Goal: Task Accomplishment & Management: Manage account settings

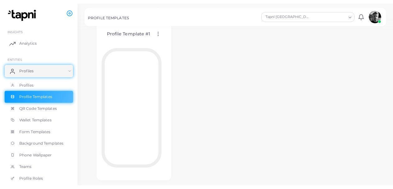
scroll to position [55, 0]
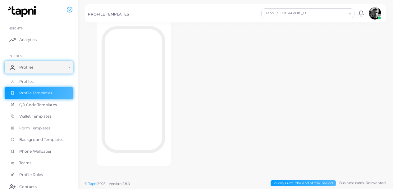
click at [212, 110] on div "Profile Template #1 Edit Template Assign template Duplicate Template Delete Tem…" at bounding box center [236, 82] width 302 height 191
click at [48, 107] on span "QR Code Templates" at bounding box center [38, 105] width 38 height 6
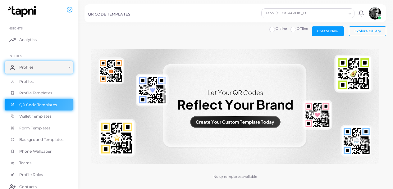
click at [363, 126] on img at bounding box center [235, 106] width 288 height 115
click at [356, 34] on button "Explore Gallery" at bounding box center [367, 30] width 37 height 9
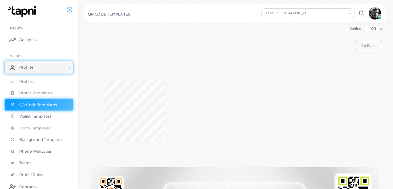
click at [371, 27] on label "Offline" at bounding box center [377, 28] width 12 height 5
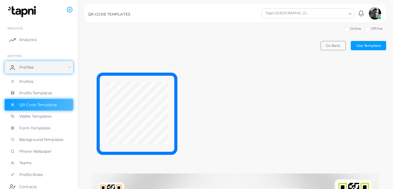
click at [333, 46] on span "Go Back" at bounding box center [333, 46] width 14 height 4
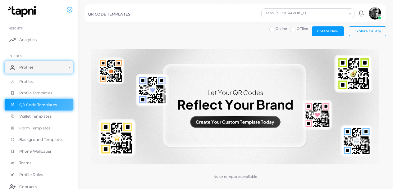
click at [325, 32] on span "Create New" at bounding box center [327, 31] width 21 height 4
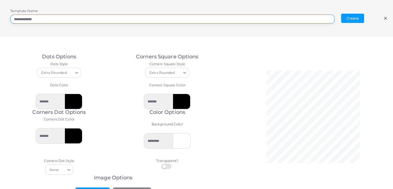
click at [318, 20] on input "**********" at bounding box center [172, 19] width 325 height 9
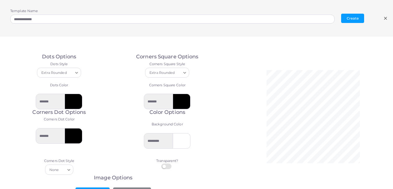
click at [386, 19] on line at bounding box center [386, 18] width 2 height 2
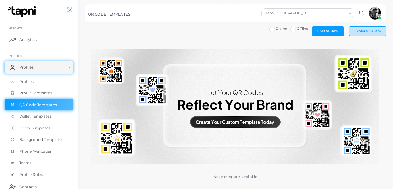
click at [371, 31] on span "Explore Gallery" at bounding box center [368, 31] width 26 height 4
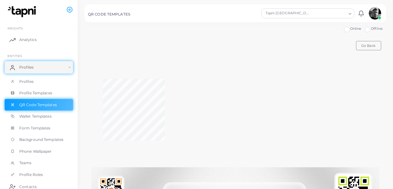
click at [367, 46] on span "Go Back" at bounding box center [369, 46] width 14 height 4
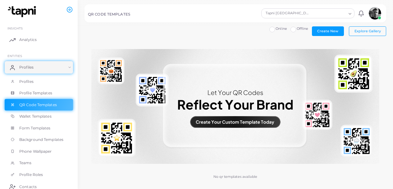
click at [252, 124] on img at bounding box center [235, 106] width 288 height 115
click at [247, 122] on img at bounding box center [235, 106] width 288 height 115
click at [280, 30] on span "Online" at bounding box center [282, 28] width 12 height 4
click at [374, 32] on span "Explore Gallery" at bounding box center [368, 31] width 26 height 4
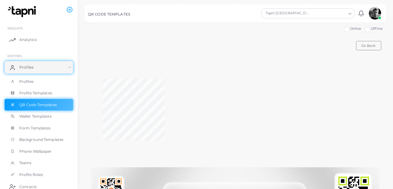
click at [378, 12] on img at bounding box center [375, 13] width 12 height 12
click at [376, 78] on div at bounding box center [236, 111] width 302 height 100
click at [26, 81] on span "Profiles" at bounding box center [26, 82] width 14 height 6
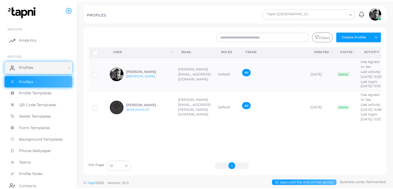
scroll to position [4, 0]
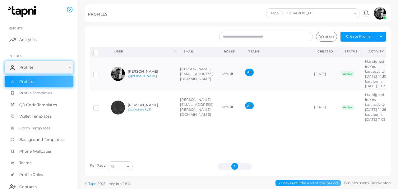
click at [338, 124] on td "[DATE]" at bounding box center [324, 107] width 27 height 33
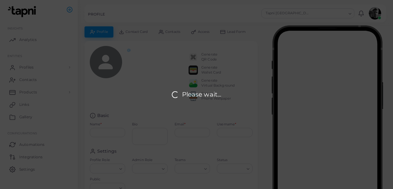
type input "**********"
type textarea "**********"
type input "**********"
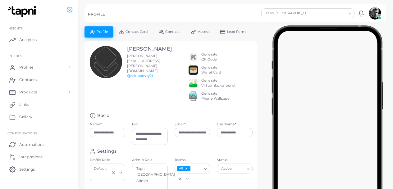
click at [237, 13] on div "PROFILE" at bounding box center [174, 15] width 172 height 6
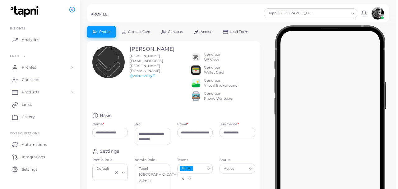
scroll to position [4, 0]
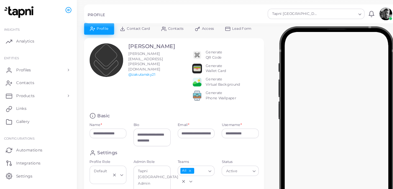
click at [208, 84] on div "Generate Virtual Background" at bounding box center [217, 79] width 33 height 10
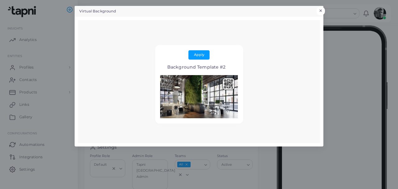
click at [324, 10] on button "×" at bounding box center [320, 11] width 8 height 8
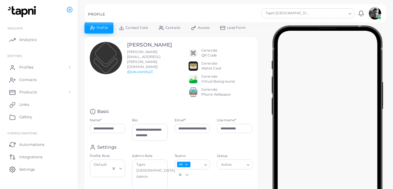
click at [208, 51] on div "Generate QR Code" at bounding box center [209, 53] width 16 height 10
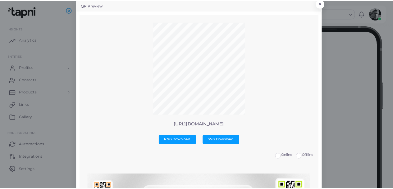
scroll to position [0, 0]
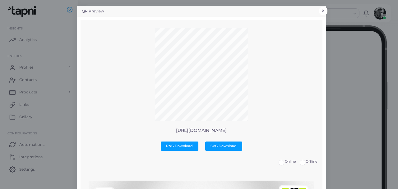
click at [323, 9] on button "×" at bounding box center [323, 11] width 8 height 8
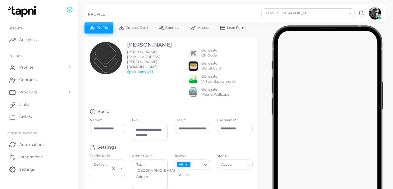
click at [31, 66] on span "Profiles" at bounding box center [26, 68] width 14 height 6
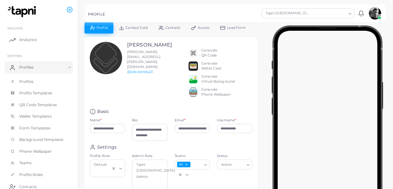
click at [25, 84] on span "Profiles" at bounding box center [26, 82] width 14 height 6
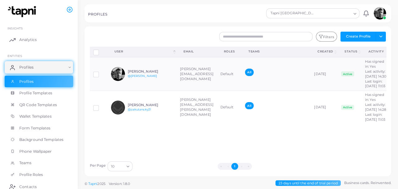
click at [338, 78] on td "[DATE]" at bounding box center [324, 74] width 27 height 34
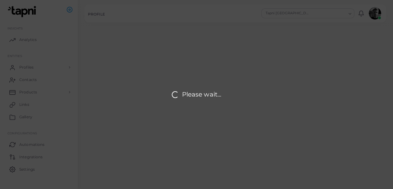
type input "**********"
type textarea "**********"
type input "**********"
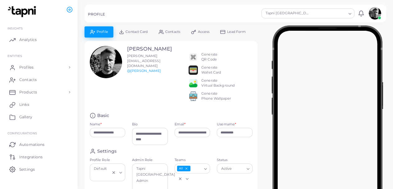
click at [210, 58] on div "Generate QR Code" at bounding box center [209, 57] width 16 height 10
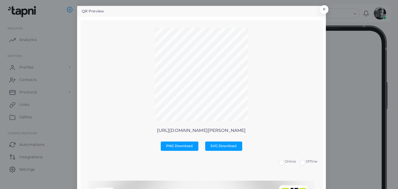
click at [321, 12] on button "×" at bounding box center [324, 9] width 8 height 8
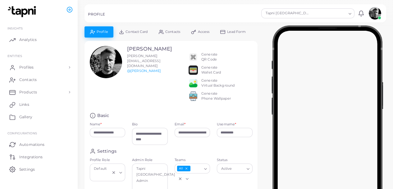
click at [210, 85] on div "Generate Virtual Background" at bounding box center [217, 83] width 33 height 10
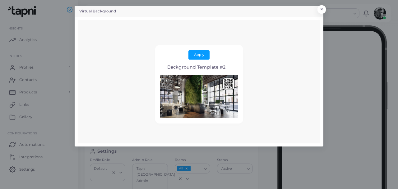
click at [323, 9] on button "×" at bounding box center [321, 9] width 8 height 8
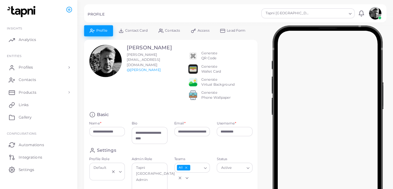
scroll to position [2, 0]
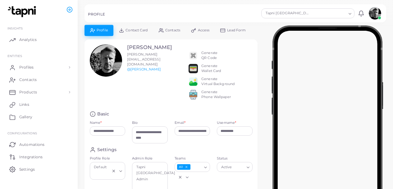
click at [213, 100] on div "Generate Phone Wallpaper" at bounding box center [216, 95] width 30 height 10
click at [206, 100] on div "Generate Phone Wallpaper" at bounding box center [216, 95] width 30 height 10
click at [192, 99] on img at bounding box center [193, 94] width 9 height 9
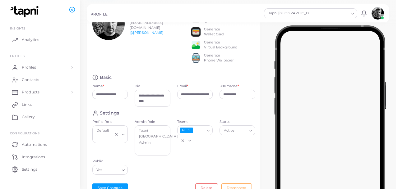
scroll to position [0, 0]
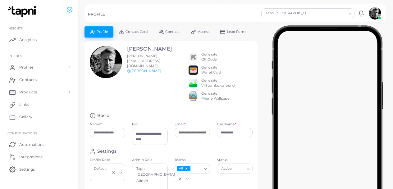
click at [195, 101] on img at bounding box center [193, 96] width 9 height 9
click at [196, 101] on img at bounding box center [193, 96] width 9 height 9
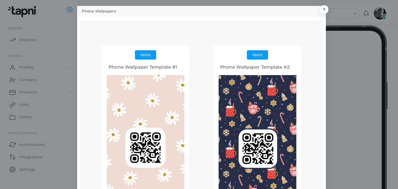
click at [323, 9] on button "×" at bounding box center [324, 9] width 8 height 8
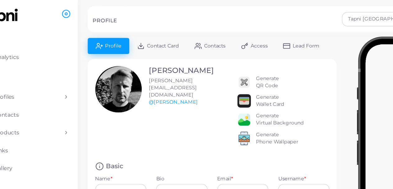
click at [207, 32] on span "Access" at bounding box center [204, 31] width 12 height 3
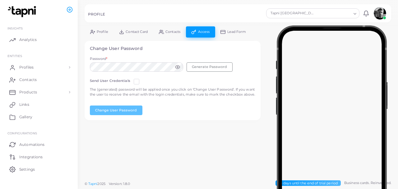
click at [234, 33] on span "Lead Form" at bounding box center [236, 31] width 19 height 3
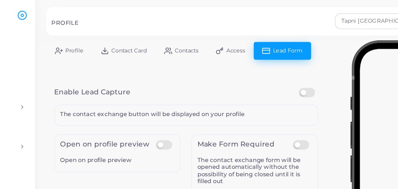
click at [173, 30] on span "Contacts" at bounding box center [172, 31] width 15 height 3
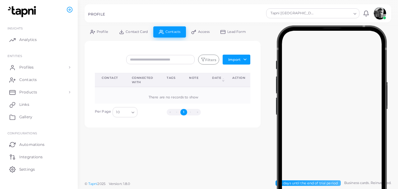
click at [134, 31] on span "Contact Card" at bounding box center [137, 31] width 22 height 3
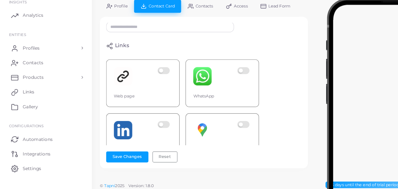
scroll to position [143, 3]
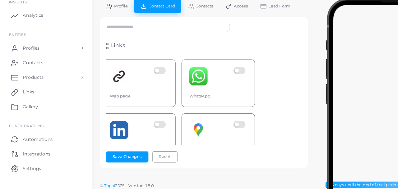
click at [204, 86] on label at bounding box center [203, 92] width 12 height 16
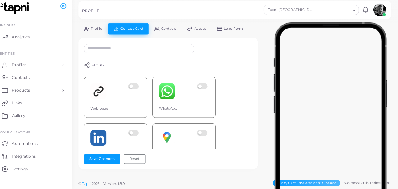
scroll to position [0, 0]
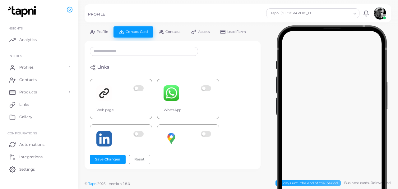
click at [95, 69] on circle at bounding box center [94, 70] width 2 height 2
click at [209, 92] on label at bounding box center [207, 93] width 12 height 16
click at [204, 90] on label at bounding box center [207, 93] width 12 height 16
click at [209, 93] on label at bounding box center [207, 93] width 12 height 16
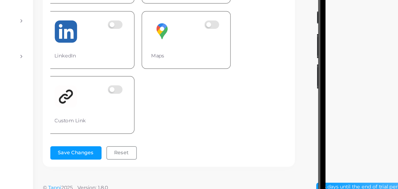
scroll to position [209, 3]
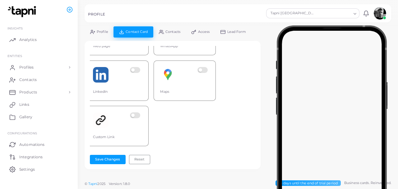
click at [249, 151] on div "**********" at bounding box center [173, 105] width 166 height 118
click at [244, 156] on div "Save Changes Reset" at bounding box center [173, 159] width 166 height 9
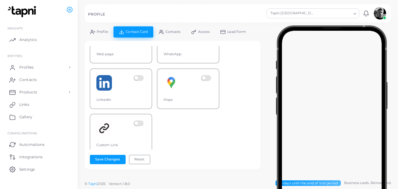
click at [256, 48] on div "**********" at bounding box center [173, 105] width 176 height 129
click at [256, 106] on div "**********" at bounding box center [173, 105] width 176 height 129
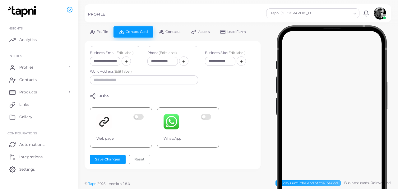
click at [257, 59] on div "**********" at bounding box center [173, 105] width 176 height 129
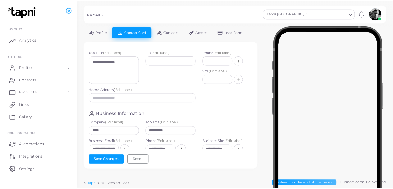
scroll to position [0, 0]
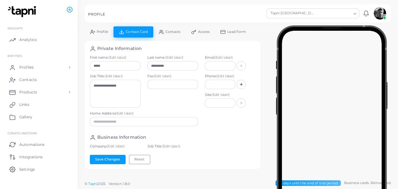
click at [256, 52] on div "**********" at bounding box center [173, 105] width 176 height 129
click at [68, 92] on link "Products" at bounding box center [39, 92] width 68 height 12
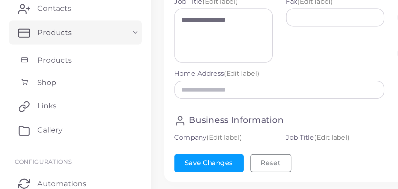
click at [28, 105] on span "Products" at bounding box center [28, 107] width 18 height 6
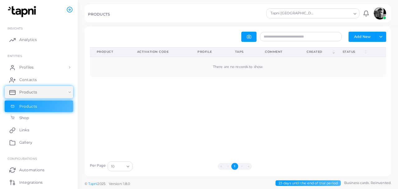
click at [26, 117] on span "Shop" at bounding box center [24, 118] width 10 height 6
click at [22, 41] on span "Analytics" at bounding box center [27, 40] width 17 height 6
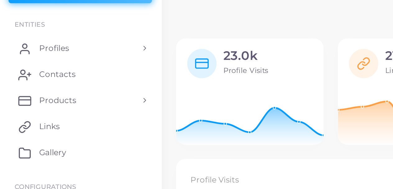
click at [25, 119] on span "Gallery" at bounding box center [25, 117] width 13 height 6
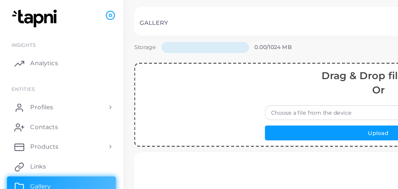
click at [70, 10] on icon at bounding box center [70, 10] width 6 height 6
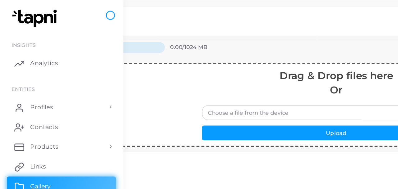
click at [67, 8] on icon at bounding box center [70, 10] width 6 height 6
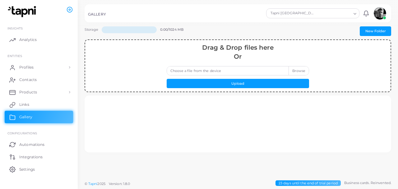
click at [29, 69] on span "Profiles" at bounding box center [26, 68] width 14 height 6
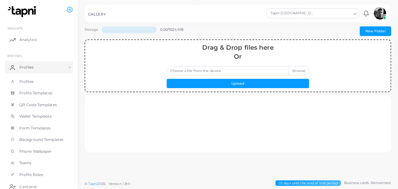
click at [22, 79] on span "Profiles" at bounding box center [26, 82] width 14 height 6
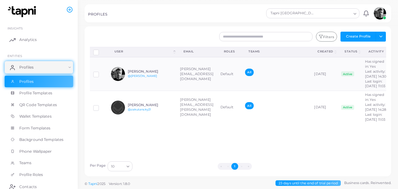
click at [67, 7] on icon at bounding box center [70, 10] width 6 height 6
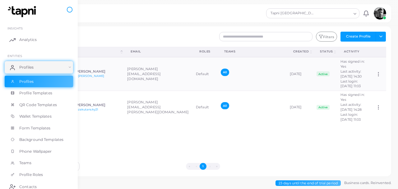
click at [68, 10] on icon at bounding box center [70, 10] width 6 height 6
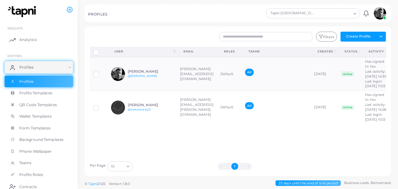
click at [70, 9] on circle at bounding box center [70, 10] width 2 height 2
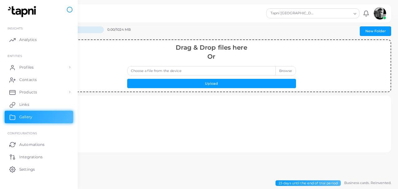
click at [30, 71] on link "Profiles" at bounding box center [39, 67] width 68 height 12
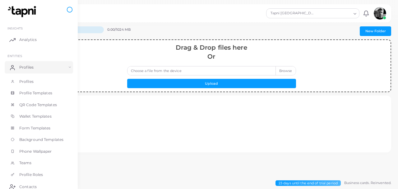
click at [68, 7] on icon at bounding box center [70, 10] width 6 height 6
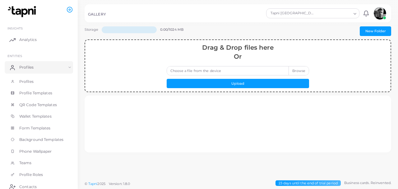
click at [26, 68] on span "Profiles" at bounding box center [26, 68] width 14 height 6
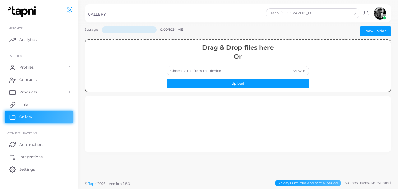
click at [25, 67] on span "Profiles" at bounding box center [26, 68] width 14 height 6
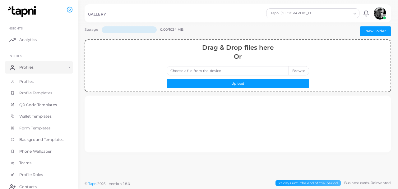
click at [25, 82] on span "Profiles" at bounding box center [26, 82] width 14 height 6
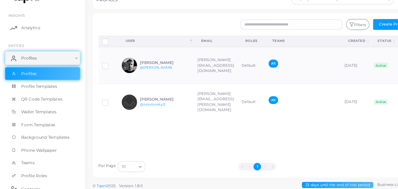
click at [38, 95] on span "Profile Templates" at bounding box center [35, 93] width 33 height 6
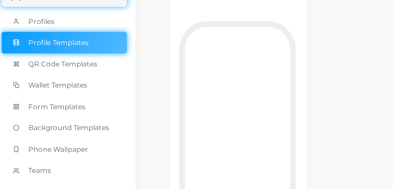
click at [51, 106] on span "QR Code Templates" at bounding box center [38, 105] width 38 height 6
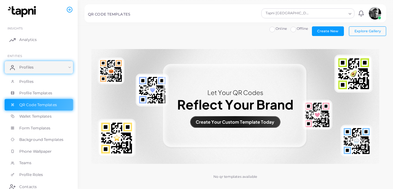
scroll to position [6, 0]
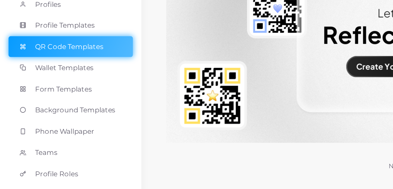
click at [45, 118] on span "Wallet Templates" at bounding box center [35, 117] width 32 height 6
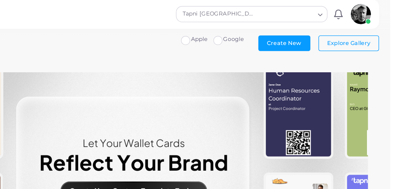
click at [290, 30] on label "Google" at bounding box center [296, 28] width 13 height 5
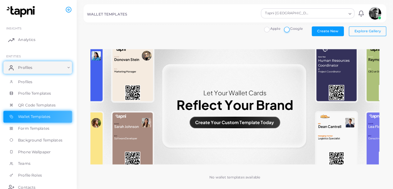
scroll to position [2, 0]
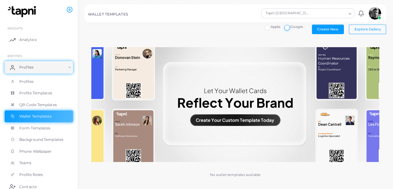
click at [367, 33] on button "Explore Gallery" at bounding box center [367, 29] width 37 height 9
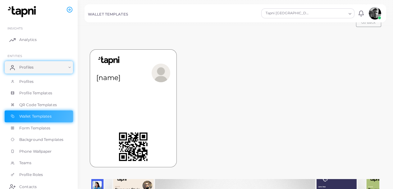
scroll to position [26, 0]
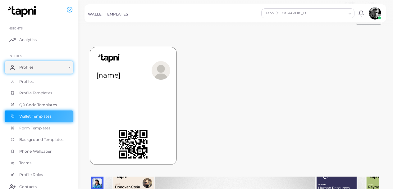
click at [148, 69] on div "[name]" at bounding box center [133, 70] width 74 height 34
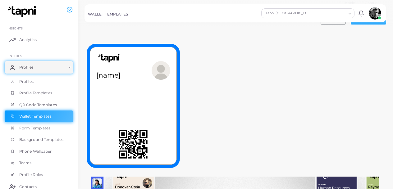
click at [159, 92] on div "[name] BIO [bio]" at bounding box center [133, 74] width 86 height 54
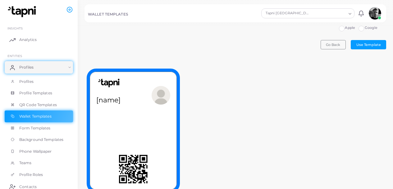
scroll to position [1, 0]
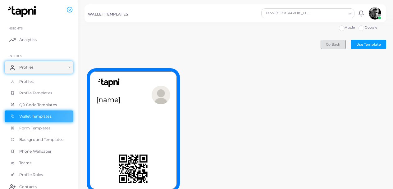
click at [335, 43] on span "Go Back" at bounding box center [333, 44] width 14 height 4
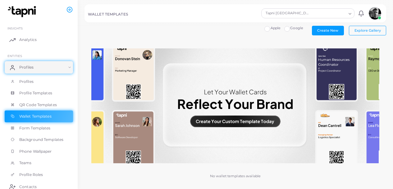
scroll to position [0, 0]
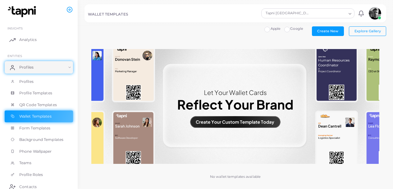
click at [327, 34] on button "Create New" at bounding box center [328, 30] width 32 height 9
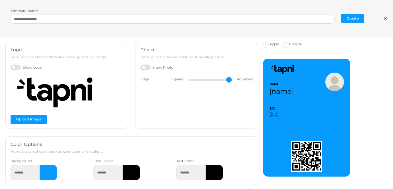
click at [19, 69] on label "Show Logo" at bounding box center [27, 68] width 32 height 6
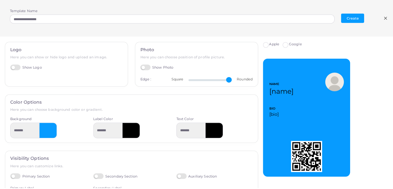
scroll to position [6, 0]
click at [331, 108] on span "BIO" at bounding box center [307, 109] width 75 height 5
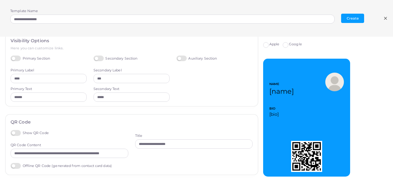
scroll to position [0, 0]
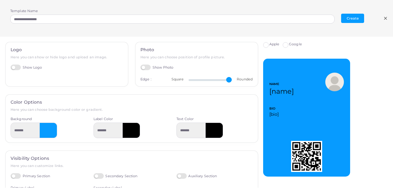
click at [386, 18] on line at bounding box center [386, 18] width 2 height 2
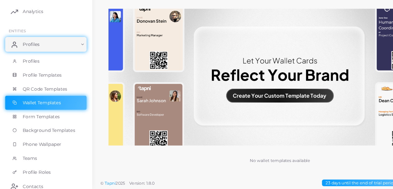
scroll to position [12, 0]
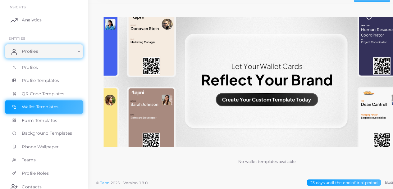
click at [39, 127] on span "Form Templates" at bounding box center [34, 129] width 31 height 6
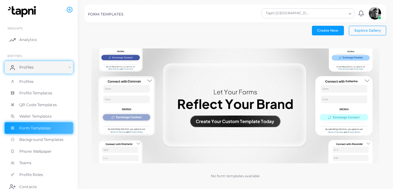
scroll to position [1, 0]
click at [369, 33] on button "Explore Gallery" at bounding box center [367, 29] width 37 height 9
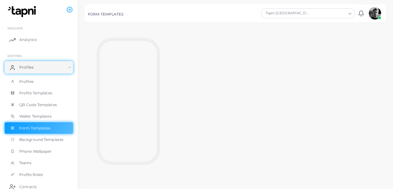
scroll to position [0, 0]
click at [372, 35] on span "Go Back" at bounding box center [369, 37] width 14 height 4
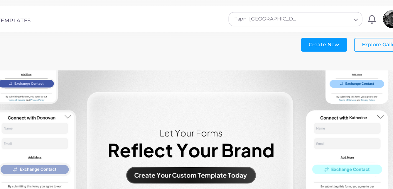
scroll to position [0, 0]
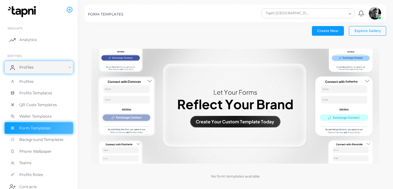
click at [323, 29] on span "Create New" at bounding box center [327, 31] width 21 height 4
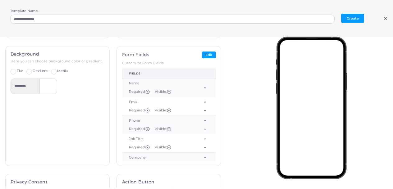
scroll to position [90, 0]
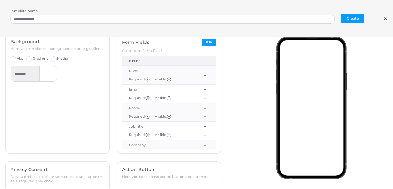
click at [384, 32] on div "**********" at bounding box center [196, 18] width 393 height 37
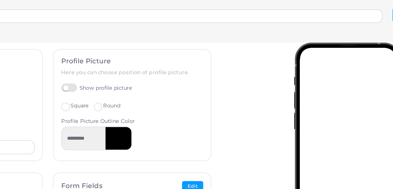
scroll to position [0, 0]
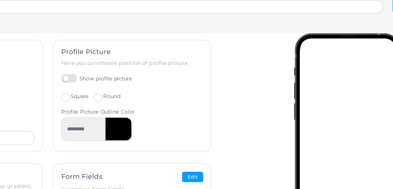
click at [127, 65] on label "Show profile picture" at bounding box center [145, 67] width 47 height 6
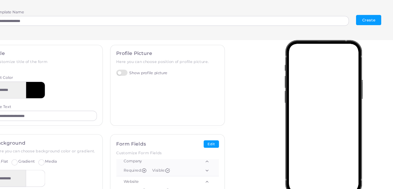
click at [124, 68] on label "Show profile picture" at bounding box center [145, 67] width 47 height 6
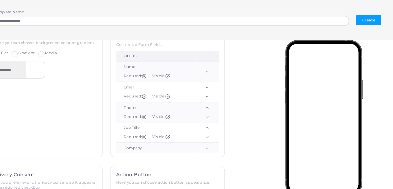
click at [204, 65] on polyline at bounding box center [205, 65] width 2 height 1
click at [166, 69] on span "Visible:" at bounding box center [163, 69] width 16 height 4
click at [167, 71] on icon at bounding box center [169, 70] width 4 height 4
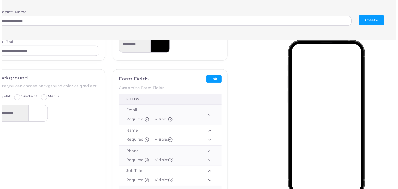
scroll to position [66, 0]
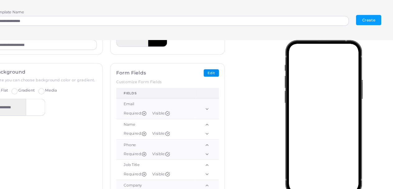
click at [205, 67] on button "Edit" at bounding box center [209, 66] width 14 height 7
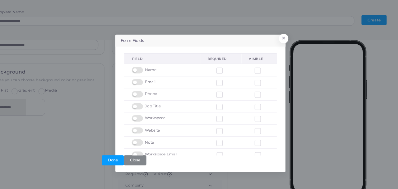
click at [141, 95] on label at bounding box center [142, 95] width 12 height 0
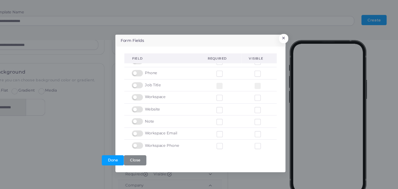
scroll to position [19, 0]
click at [141, 98] on label at bounding box center [142, 98] width 12 height 0
click at [144, 120] on label at bounding box center [142, 120] width 12 height 0
click at [137, 120] on label at bounding box center [142, 120] width 12 height 0
click at [143, 109] on label at bounding box center [142, 109] width 12 height 0
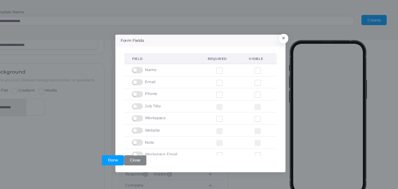
scroll to position [19, 0]
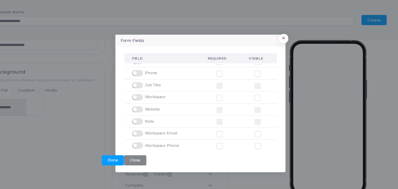
click at [140, 119] on label at bounding box center [142, 119] width 12 height 0
click at [140, 130] on label at bounding box center [142, 130] width 12 height 0
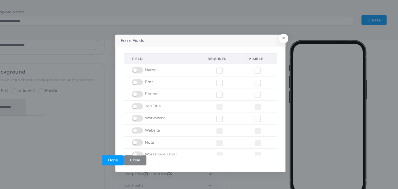
click at [256, 106] on label at bounding box center [256, 106] width 0 height 0
click at [221, 106] on label at bounding box center [221, 106] width 0 height 0
click at [221, 62] on label at bounding box center [221, 62] width 0 height 0
click at [221, 73] on label at bounding box center [221, 73] width 0 height 0
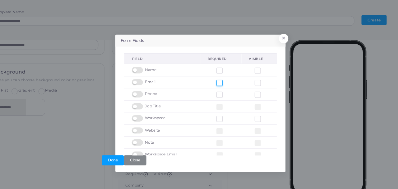
click at [221, 84] on label at bounding box center [221, 84] width 0 height 0
click at [256, 106] on label at bounding box center [256, 106] width 0 height 0
click at [120, 145] on button "Done" at bounding box center [119, 146] width 20 height 9
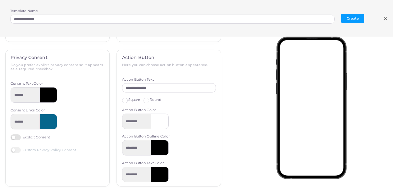
scroll to position [12, 0]
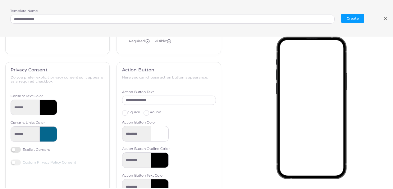
click at [231, 38] on div at bounding box center [313, 112] width 167 height 151
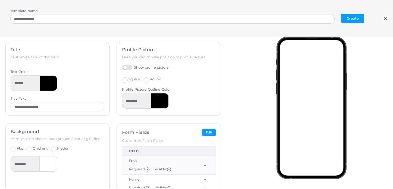
click at [369, 140] on div at bounding box center [313, 112] width 167 height 151
click at [353, 19] on button "Create" at bounding box center [352, 18] width 23 height 9
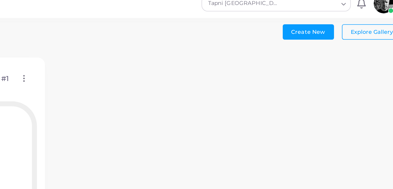
scroll to position [1, 0]
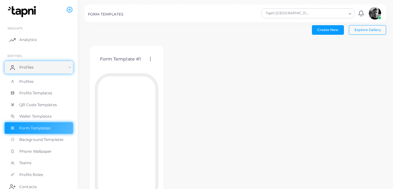
click at [376, 31] on span "Explore Gallery" at bounding box center [368, 30] width 26 height 4
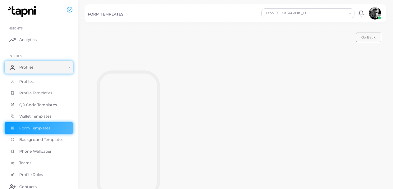
click at [220, 122] on div at bounding box center [236, 135] width 302 height 165
click at [362, 75] on div at bounding box center [236, 135] width 302 height 165
click at [372, 35] on span "Go Back" at bounding box center [369, 34] width 14 height 4
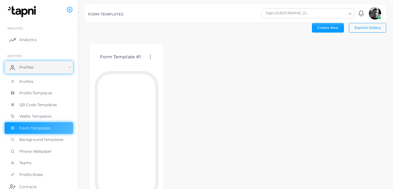
click at [150, 58] on circle at bounding box center [150, 58] width 1 height 1
click at [178, 65] on span "Edit Template" at bounding box center [176, 66] width 24 height 5
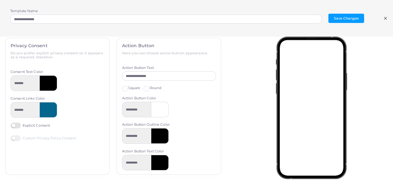
scroll to position [4, 0]
click at [156, 108] on div at bounding box center [159, 110] width 17 height 16
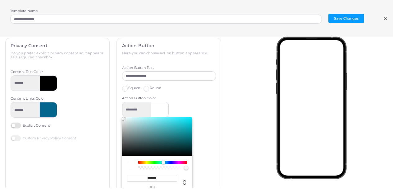
type input "*********"
type input "*******"
click at [252, 134] on div at bounding box center [313, 112] width 167 height 151
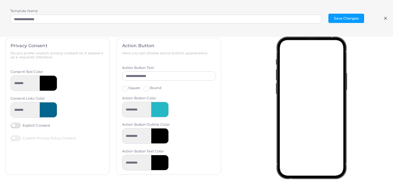
scroll to position [42, 0]
click at [354, 19] on button "Save Changes" at bounding box center [347, 18] width 36 height 9
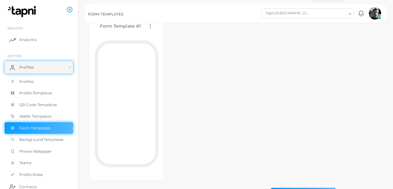
scroll to position [0, 0]
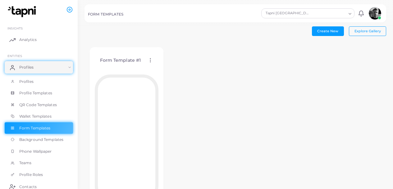
click at [150, 59] on circle at bounding box center [150, 58] width 1 height 1
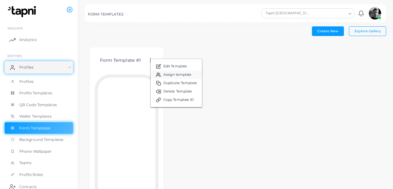
click at [182, 75] on span "Assign template" at bounding box center [178, 74] width 28 height 5
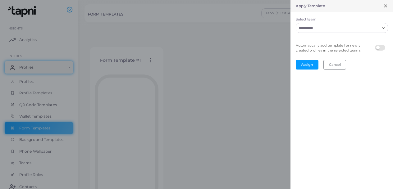
click at [377, 30] on input "Select team" at bounding box center [338, 28] width 83 height 7
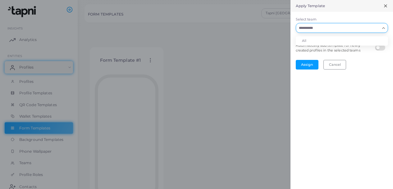
click at [271, 78] on div at bounding box center [196, 94] width 393 height 189
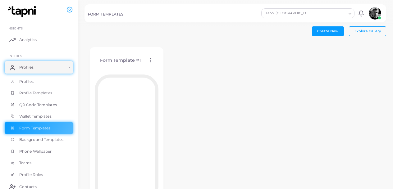
click at [151, 62] on circle at bounding box center [150, 62] width 1 height 1
click at [177, 70] on span "Edit Template" at bounding box center [176, 69] width 24 height 5
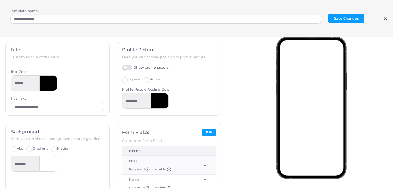
click at [351, 20] on button "Save Changes" at bounding box center [347, 18] width 36 height 9
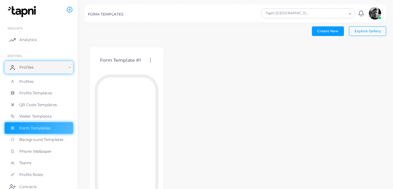
click at [356, 130] on div "Form Template #1 Edit Template Assign template Duplicate Template Delete Templa…" at bounding box center [236, 131] width 302 height 178
click at [371, 171] on div "Form Template #1 Edit Template Assign template Duplicate Template Delete Templa…" at bounding box center [236, 131] width 302 height 178
click at [368, 131] on div "Form Template #1 Edit Template Assign template Duplicate Template Delete Templa…" at bounding box center [236, 131] width 302 height 178
click at [361, 132] on div "Form Template #1 Edit Template Assign template Duplicate Template Delete Templa…" at bounding box center [236, 131] width 302 height 178
click at [369, 150] on div "Form Template #1 Edit Template Assign template Duplicate Template Delete Templa…" at bounding box center [236, 131] width 302 height 178
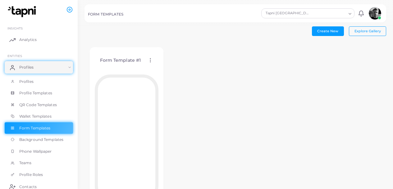
click at [236, 73] on div "Form Template #1 Edit Template Assign template Duplicate Template Delete Templa…" at bounding box center [236, 131] width 302 height 178
click at [246, 122] on div "Form Template #1 Edit Template Assign template Duplicate Template Delete Templa…" at bounding box center [236, 131] width 302 height 178
click at [38, 129] on span "Form Templates" at bounding box center [34, 129] width 31 height 6
click at [41, 93] on span "Profile Templates" at bounding box center [35, 93] width 33 height 6
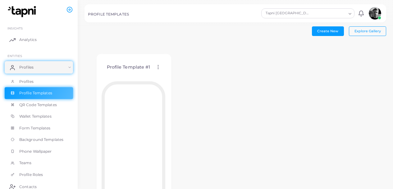
click at [158, 66] on circle at bounding box center [158, 65] width 1 height 1
click at [188, 73] on span "Edit Template" at bounding box center [183, 73] width 24 height 5
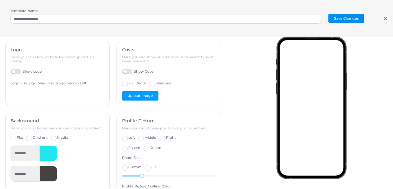
click at [356, 22] on button "Save Changes" at bounding box center [347, 18] width 36 height 9
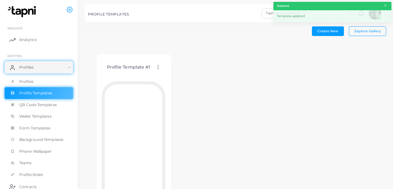
click at [159, 66] on icon at bounding box center [158, 67] width 6 height 6
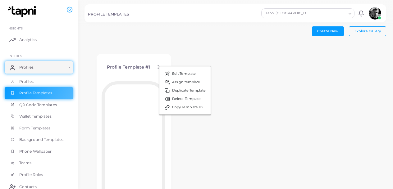
click at [42, 129] on span "Form Templates" at bounding box center [34, 129] width 31 height 6
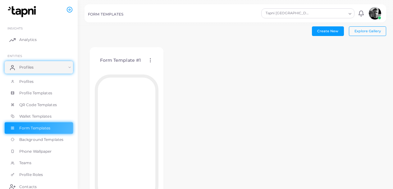
click at [370, 33] on span "Explore Gallery" at bounding box center [368, 31] width 26 height 4
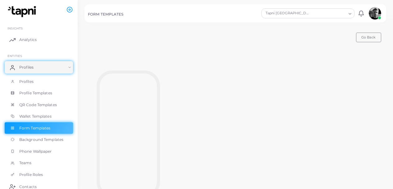
click at [375, 37] on span "Go Back" at bounding box center [369, 37] width 14 height 4
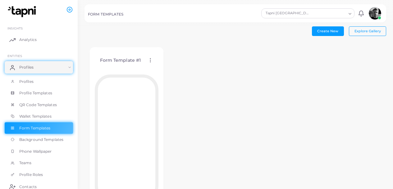
click at [150, 60] on circle at bounding box center [150, 60] width 1 height 1
click at [180, 67] on span "Edit Template" at bounding box center [176, 68] width 24 height 5
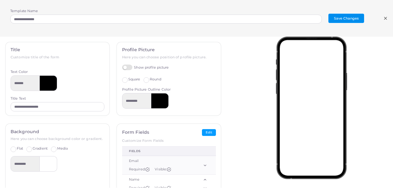
click at [353, 18] on button "Save Changes" at bounding box center [347, 18] width 36 height 9
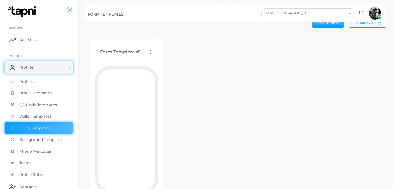
scroll to position [9, 0]
click at [39, 105] on span "QR Code Templates" at bounding box center [38, 105] width 38 height 6
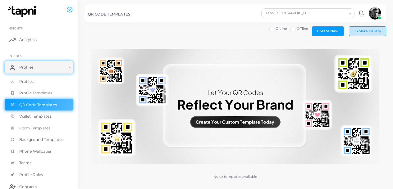
click at [372, 34] on button "Explore Gallery" at bounding box center [367, 30] width 37 height 9
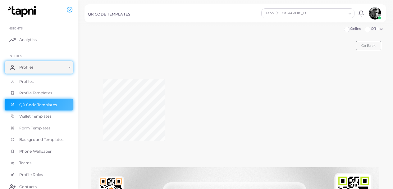
click at [59, 105] on link "QR Code Templates" at bounding box center [39, 105] width 68 height 12
click at [372, 48] on button "Go Back" at bounding box center [368, 45] width 25 height 9
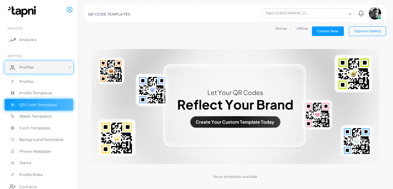
click at [342, 45] on div "No qr templates available" at bounding box center [236, 116] width 302 height 148
click at [333, 33] on button "Create New" at bounding box center [328, 30] width 32 height 9
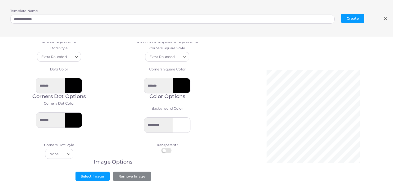
click at [356, 18] on button "Create" at bounding box center [352, 18] width 23 height 9
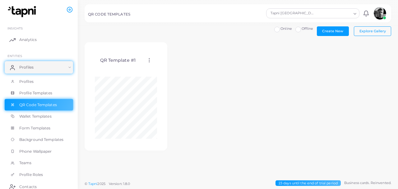
click at [377, 35] on button "Explore Gallery" at bounding box center [372, 30] width 37 height 9
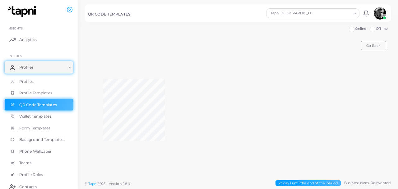
click at [44, 108] on span "QR Code Templates" at bounding box center [38, 105] width 38 height 6
click at [375, 47] on span "Go Back" at bounding box center [373, 46] width 14 height 4
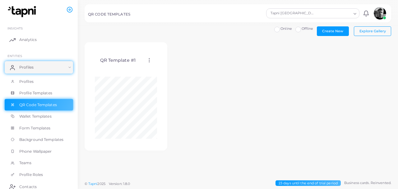
click at [45, 109] on link "QR Code Templates" at bounding box center [39, 105] width 68 height 12
click at [149, 59] on circle at bounding box center [149, 58] width 1 height 1
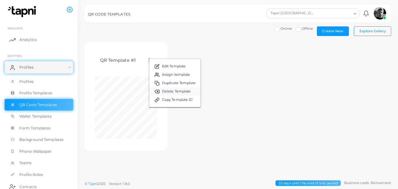
click at [184, 92] on span "Delete Template" at bounding box center [176, 91] width 29 height 5
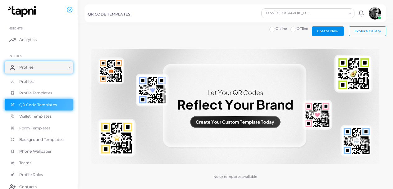
click at [331, 34] on button "Create New" at bounding box center [328, 30] width 32 height 9
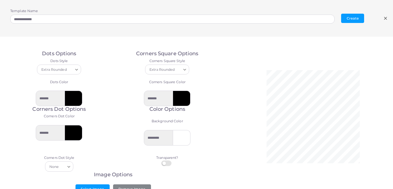
scroll to position [3, 0]
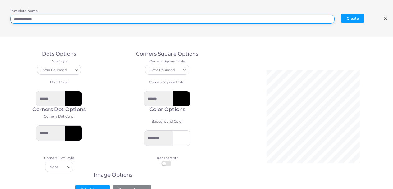
click at [324, 19] on input "**********" at bounding box center [172, 19] width 325 height 9
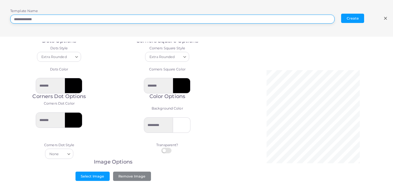
scroll to position [0, 0]
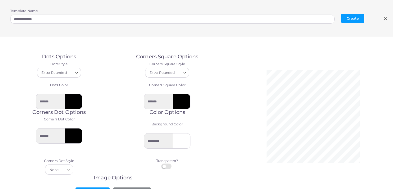
click at [391, 22] on div "**********" at bounding box center [196, 18] width 393 height 37
click at [386, 18] on line at bounding box center [386, 18] width 2 height 2
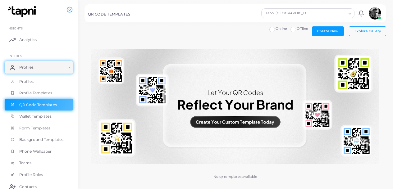
click at [33, 99] on link "Profile Templates" at bounding box center [39, 93] width 68 height 12
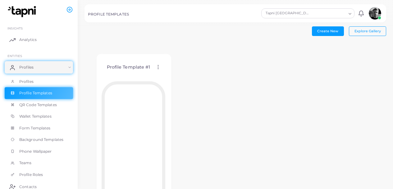
click at [27, 84] on span "Profiles" at bounding box center [26, 82] width 14 height 6
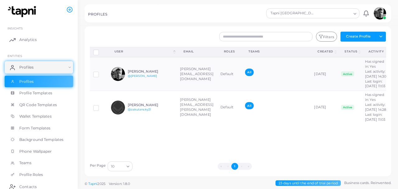
click at [51, 71] on link "Profiles" at bounding box center [39, 67] width 68 height 12
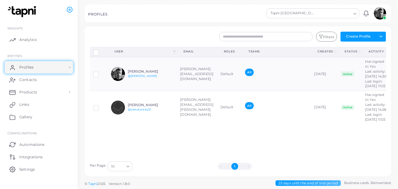
click at [49, 66] on link "Profiles" at bounding box center [39, 67] width 68 height 12
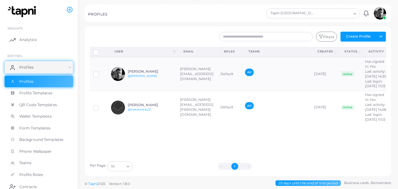
click at [101, 72] on label at bounding box center [101, 72] width 0 height 0
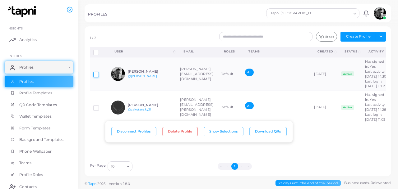
click at [270, 131] on button "Download QRs" at bounding box center [268, 131] width 37 height 9
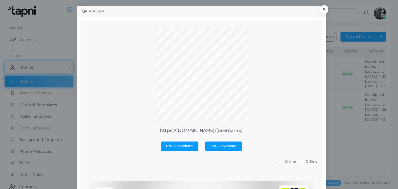
click at [323, 9] on button "×" at bounding box center [324, 9] width 8 height 8
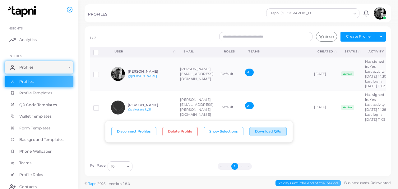
click at [266, 132] on button "Download QRs" at bounding box center [268, 131] width 37 height 9
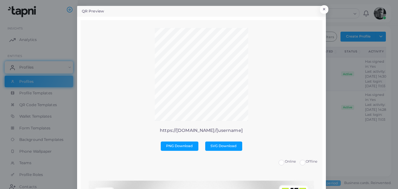
click at [324, 7] on button "×" at bounding box center [324, 9] width 8 height 8
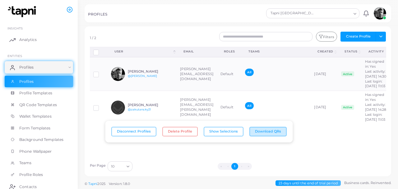
scroll to position [4, 0]
click at [158, 91] on td "[PERSON_NAME] @[PERSON_NAME]" at bounding box center [142, 74] width 69 height 34
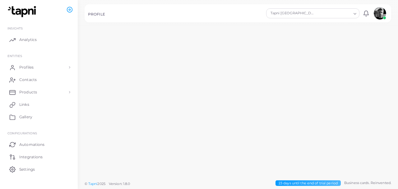
scroll to position [4, 0]
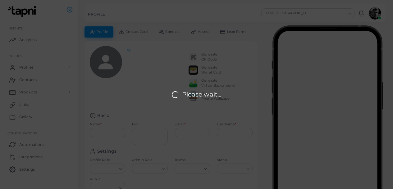
type input "**********"
type textarea "**********"
type input "**********"
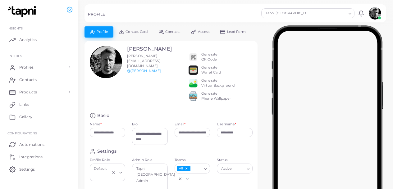
click at [31, 67] on span "Profiles" at bounding box center [26, 68] width 14 height 6
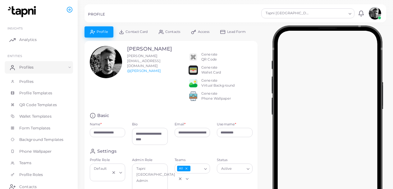
click at [30, 82] on span "Profiles" at bounding box center [26, 82] width 14 height 6
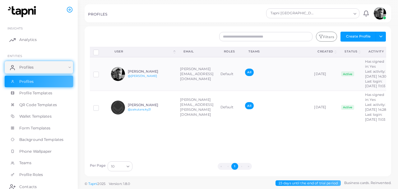
click at [101, 106] on label at bounding box center [101, 106] width 0 height 0
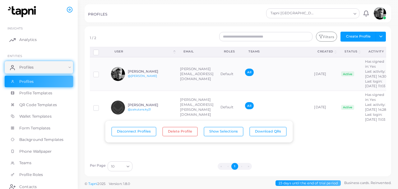
click at [267, 131] on button "Download QRs" at bounding box center [268, 131] width 37 height 9
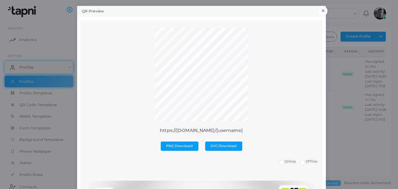
click at [321, 9] on button "×" at bounding box center [323, 11] width 8 height 8
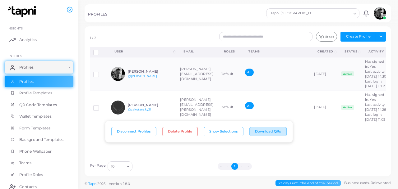
click at [271, 134] on button "Download QRs" at bounding box center [268, 131] width 37 height 9
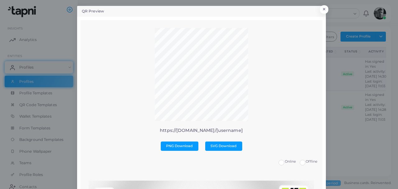
click at [324, 12] on button "×" at bounding box center [324, 9] width 8 height 8
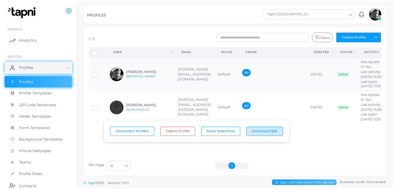
scroll to position [4, 0]
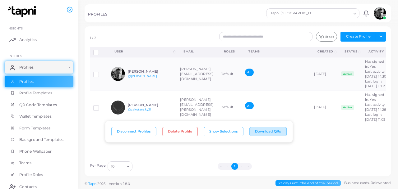
click at [46, 107] on span "QR Code Templates" at bounding box center [38, 105] width 38 height 6
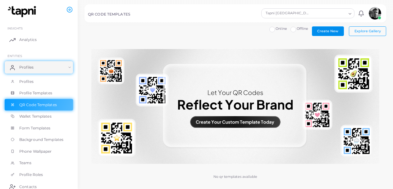
click at [332, 31] on span "Create New" at bounding box center [327, 31] width 21 height 4
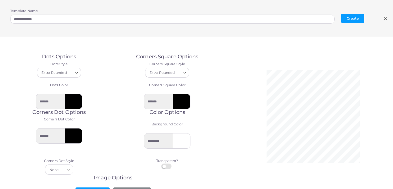
click at [386, 19] on line at bounding box center [386, 18] width 2 height 2
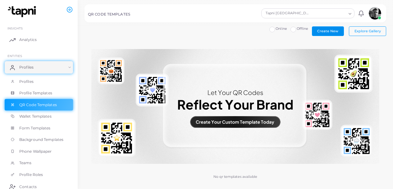
click at [330, 32] on span "Create New" at bounding box center [327, 31] width 21 height 4
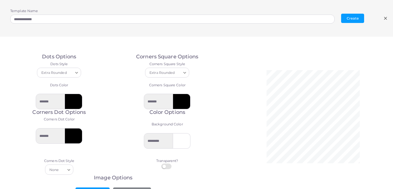
click at [386, 18] on line at bounding box center [386, 18] width 2 height 2
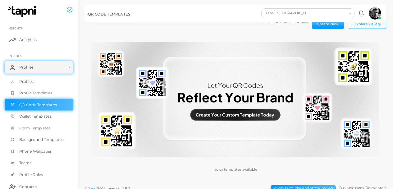
scroll to position [12, 0]
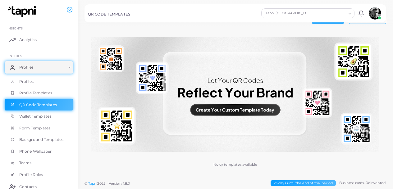
click at [36, 127] on span "Form Templates" at bounding box center [34, 129] width 31 height 6
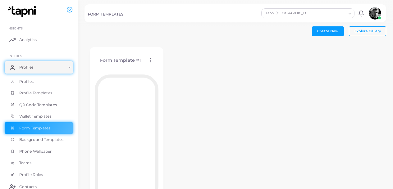
click at [25, 69] on span "Profiles" at bounding box center [26, 68] width 14 height 6
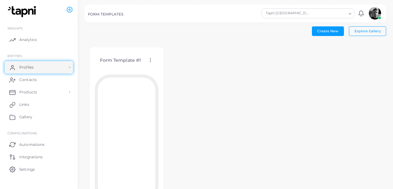
click at [30, 11] on img at bounding box center [23, 12] width 35 height 12
